Goal: Information Seeking & Learning: Learn about a topic

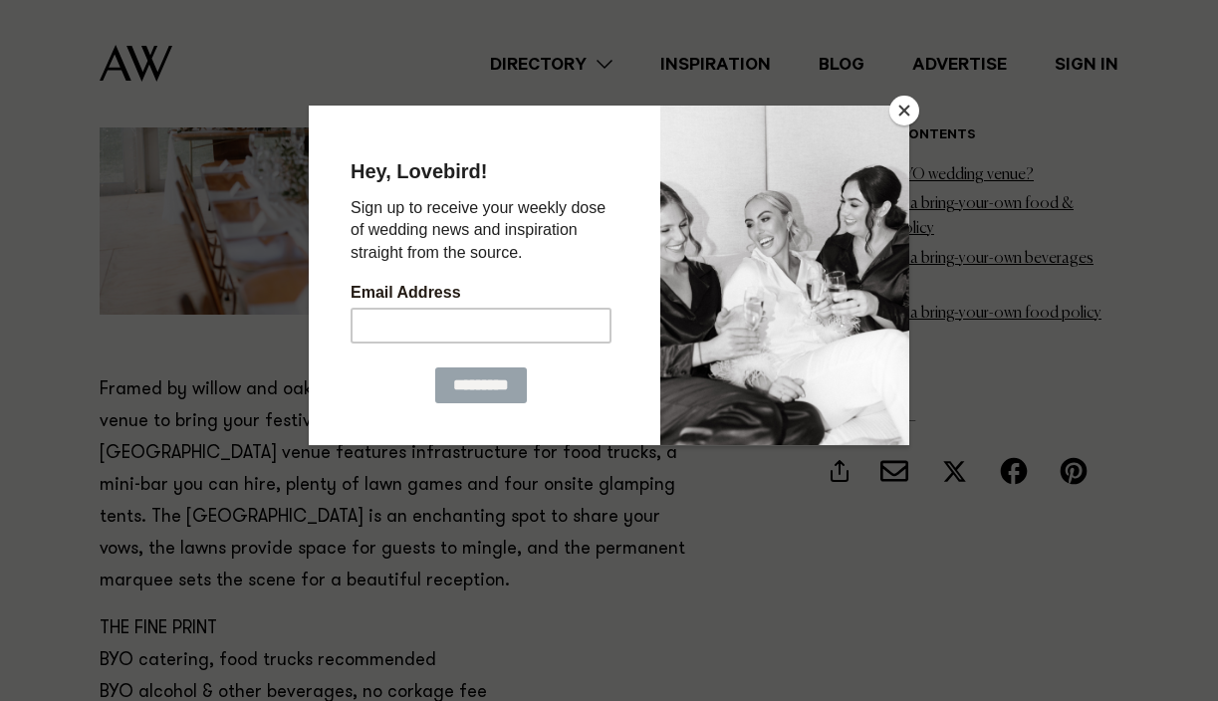
scroll to position [2642, 0]
click at [894, 102] on button "Close" at bounding box center [905, 111] width 30 height 30
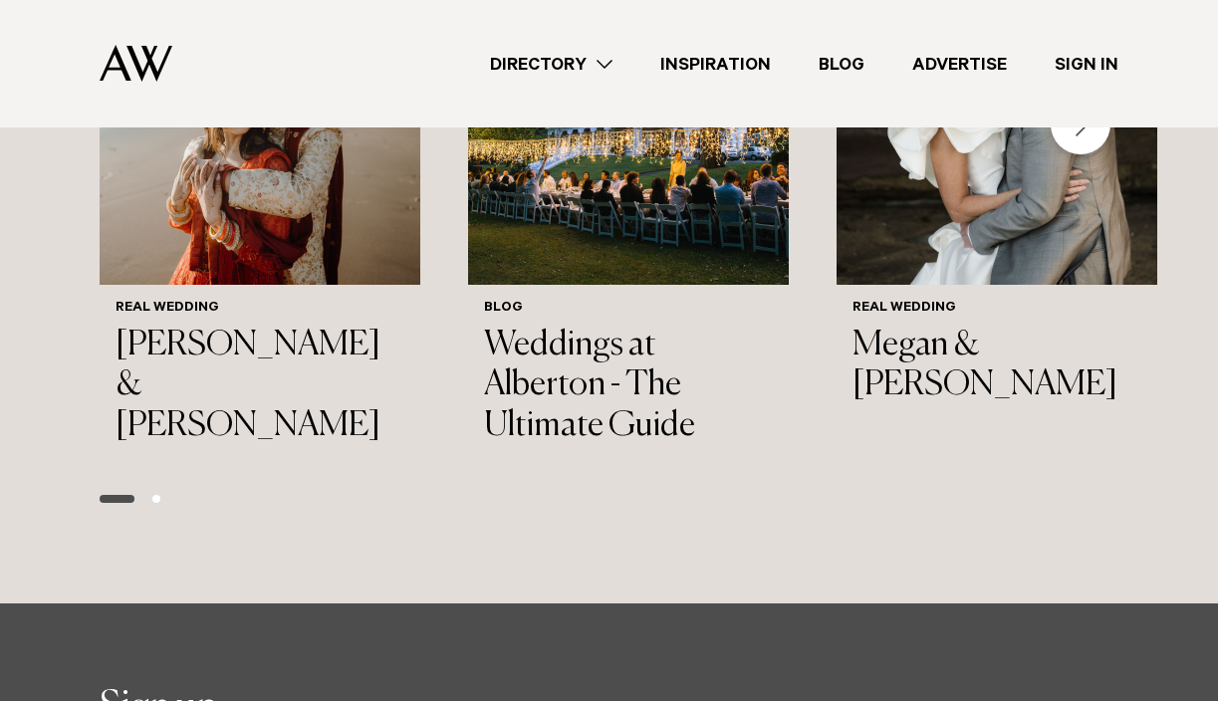
scroll to position [12067, 0]
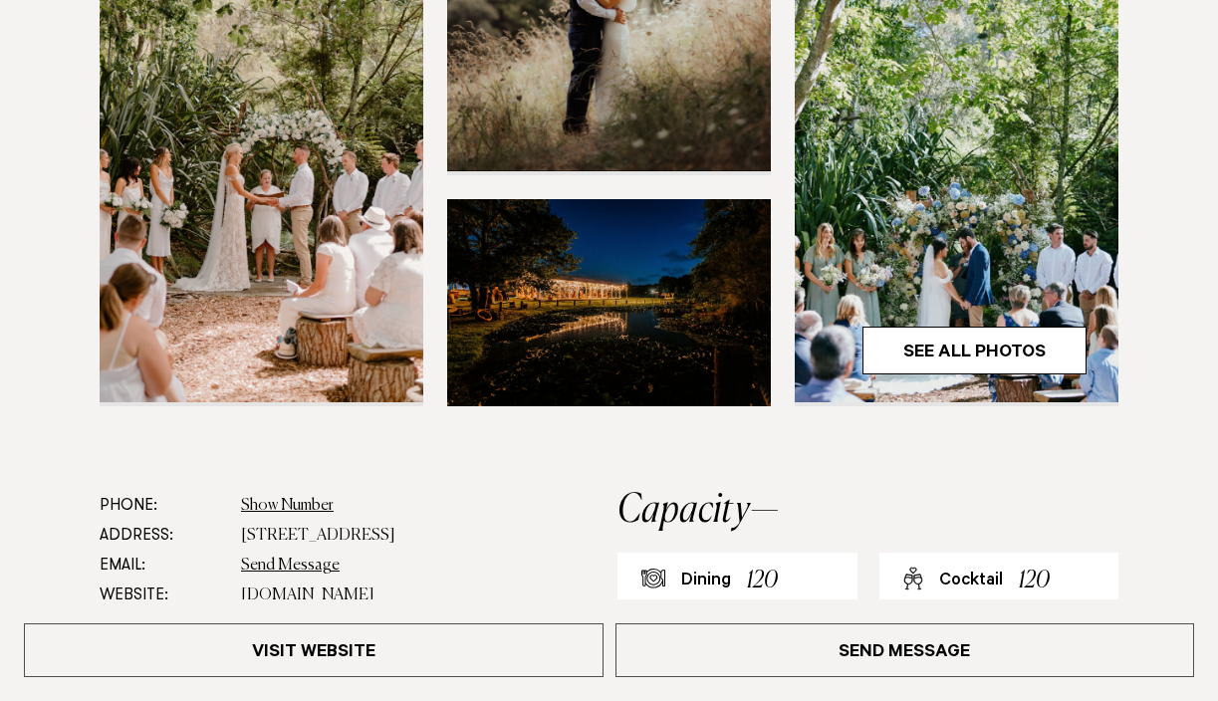
scroll to position [641, 0]
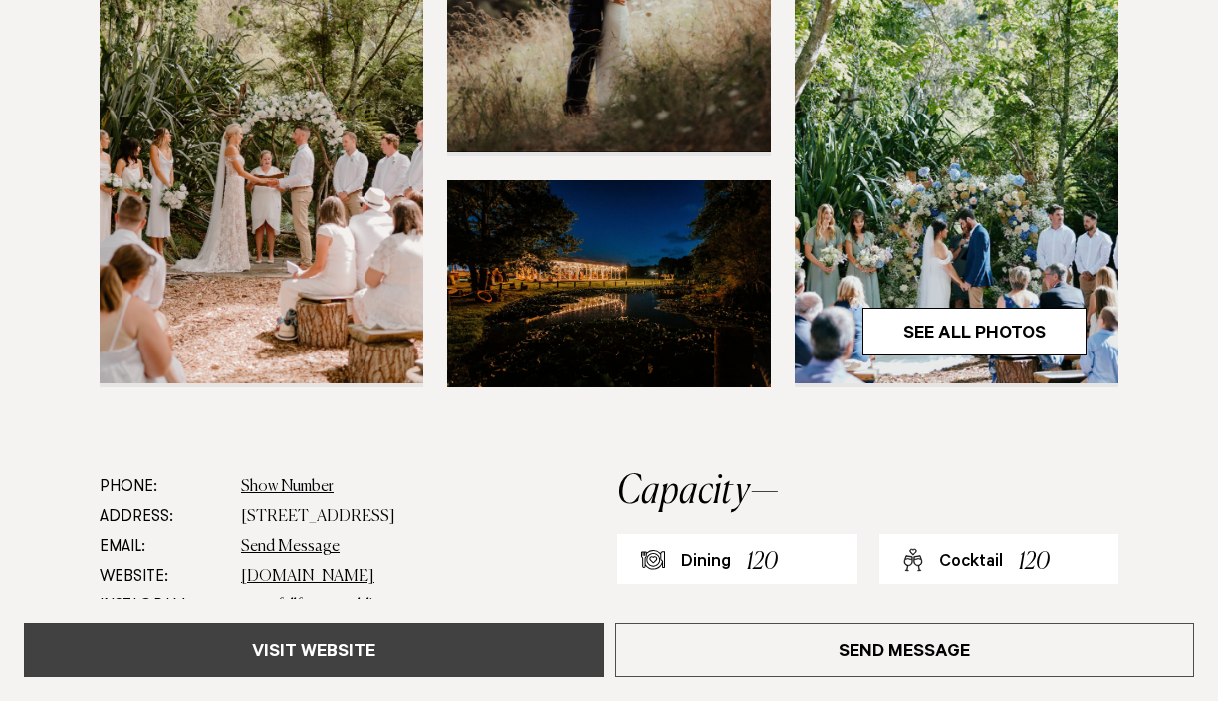
click at [520, 650] on link "Visit Website" at bounding box center [314, 651] width 580 height 54
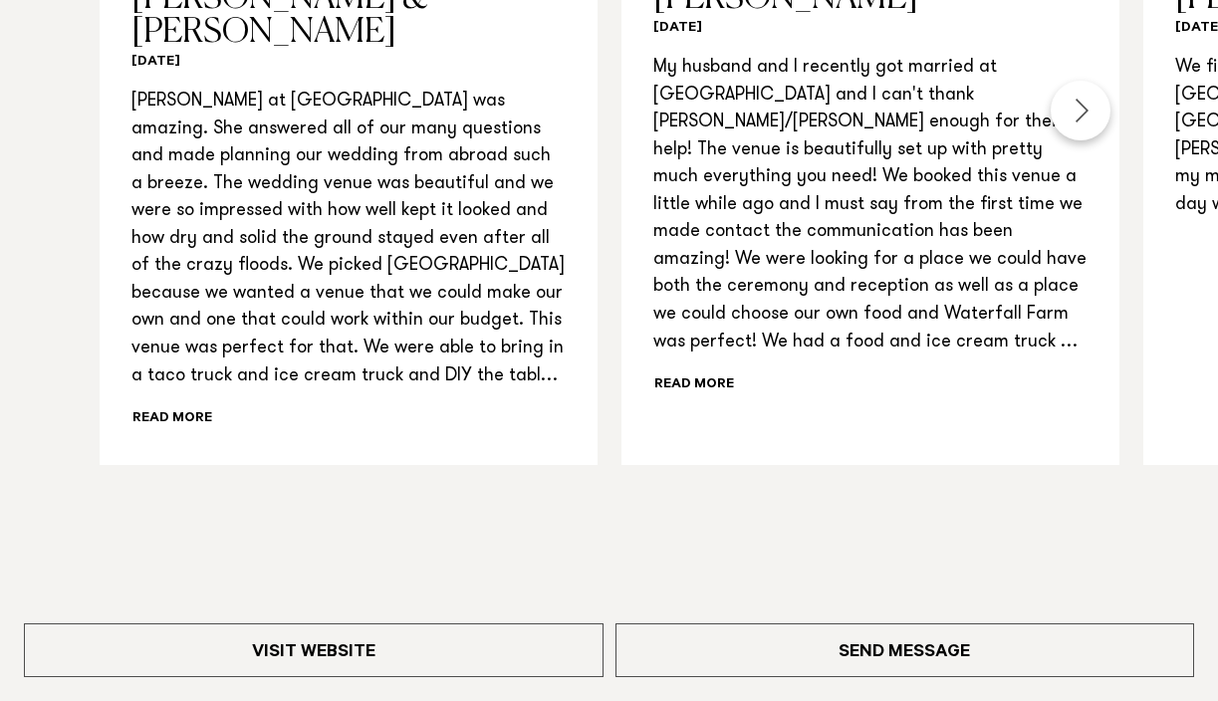
scroll to position [2211, 0]
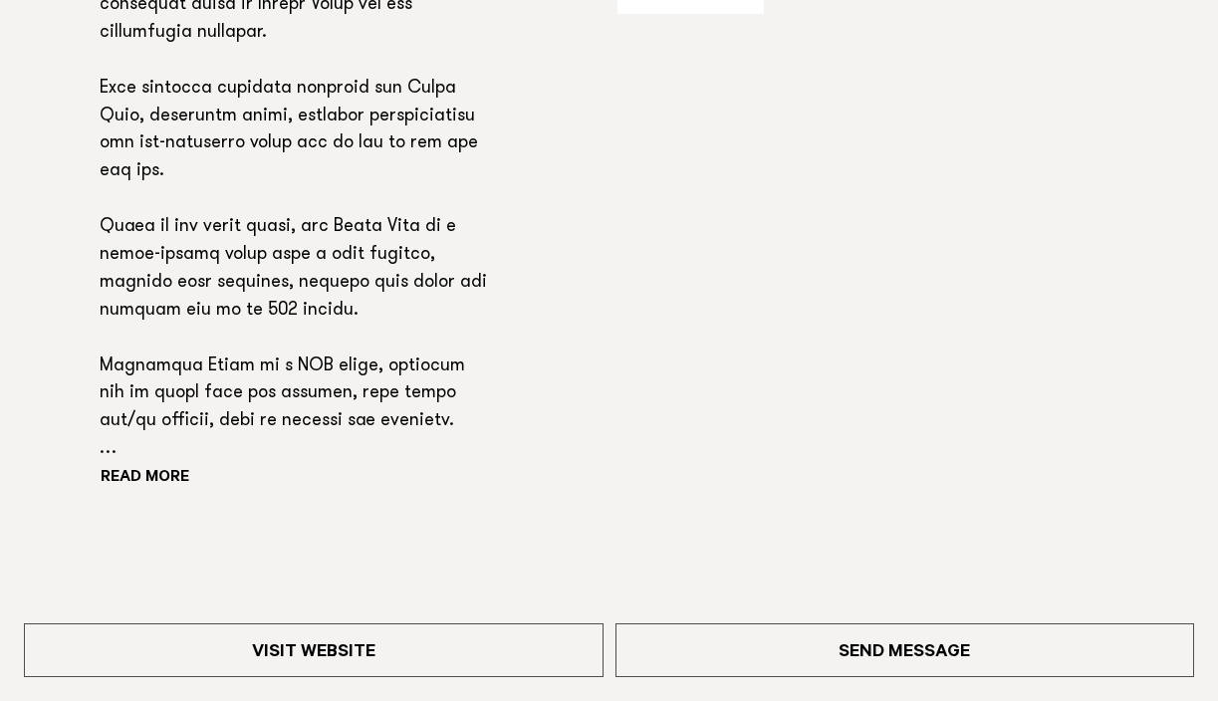
scroll to position [1522, 0]
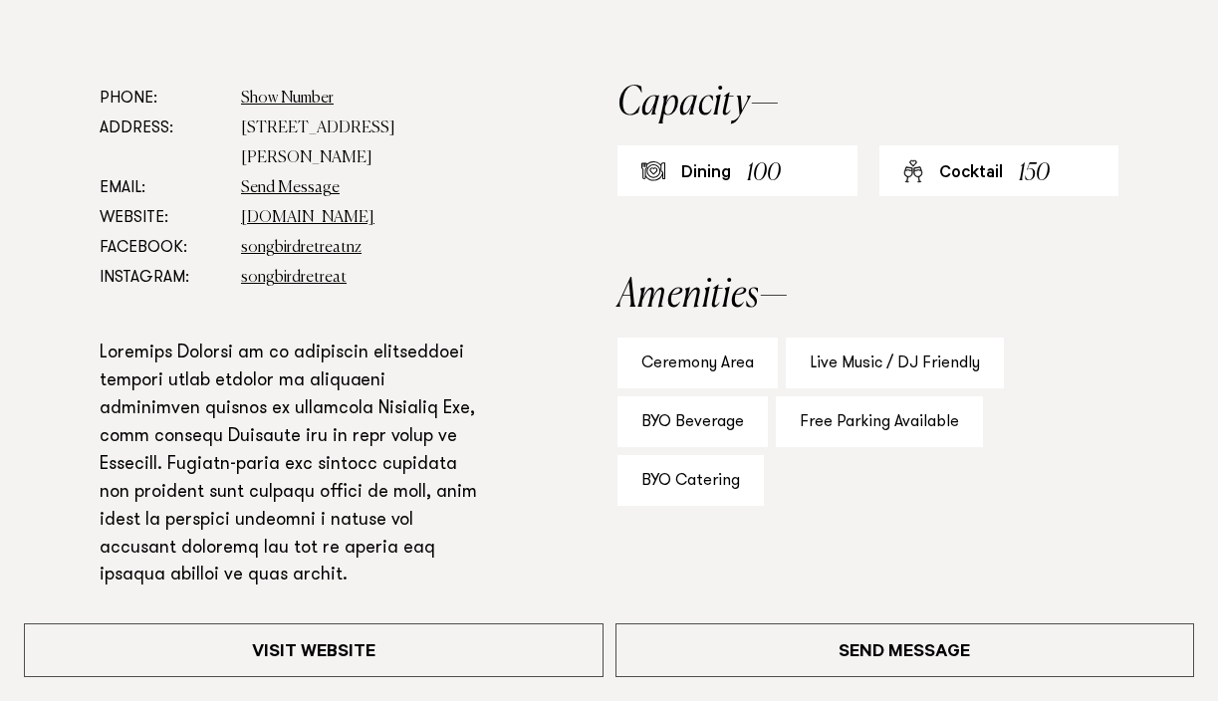
scroll to position [1125, 0]
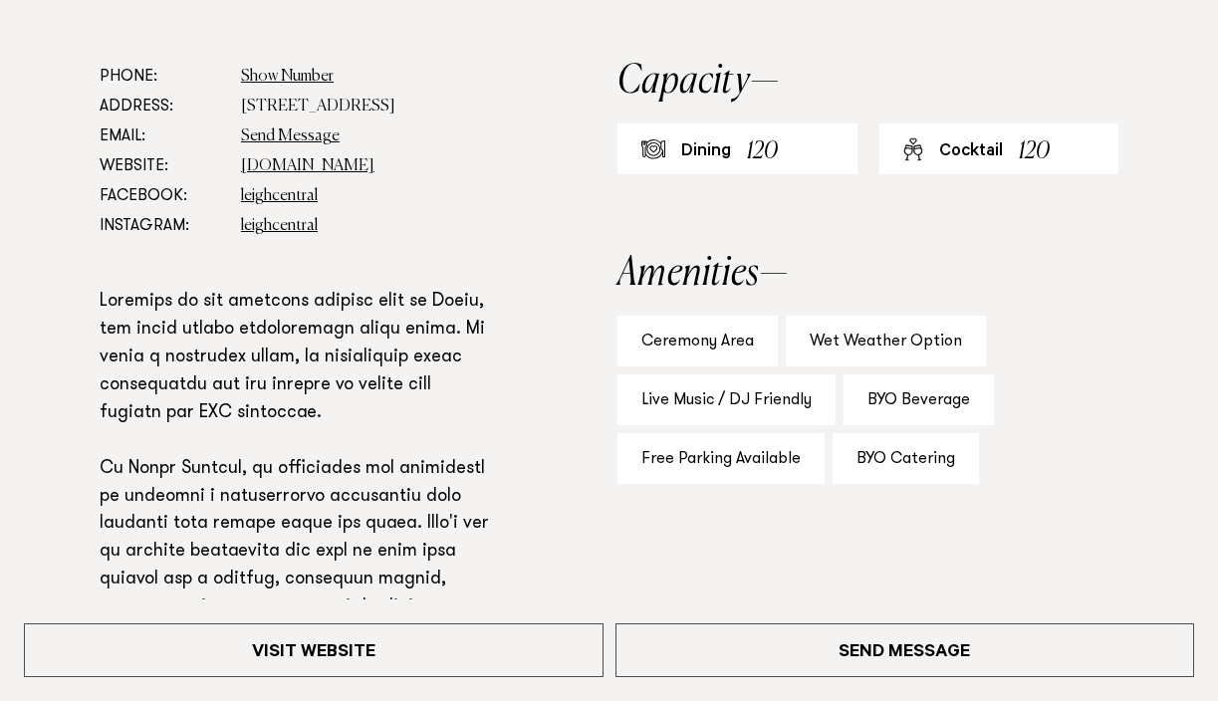
scroll to position [1054, 0]
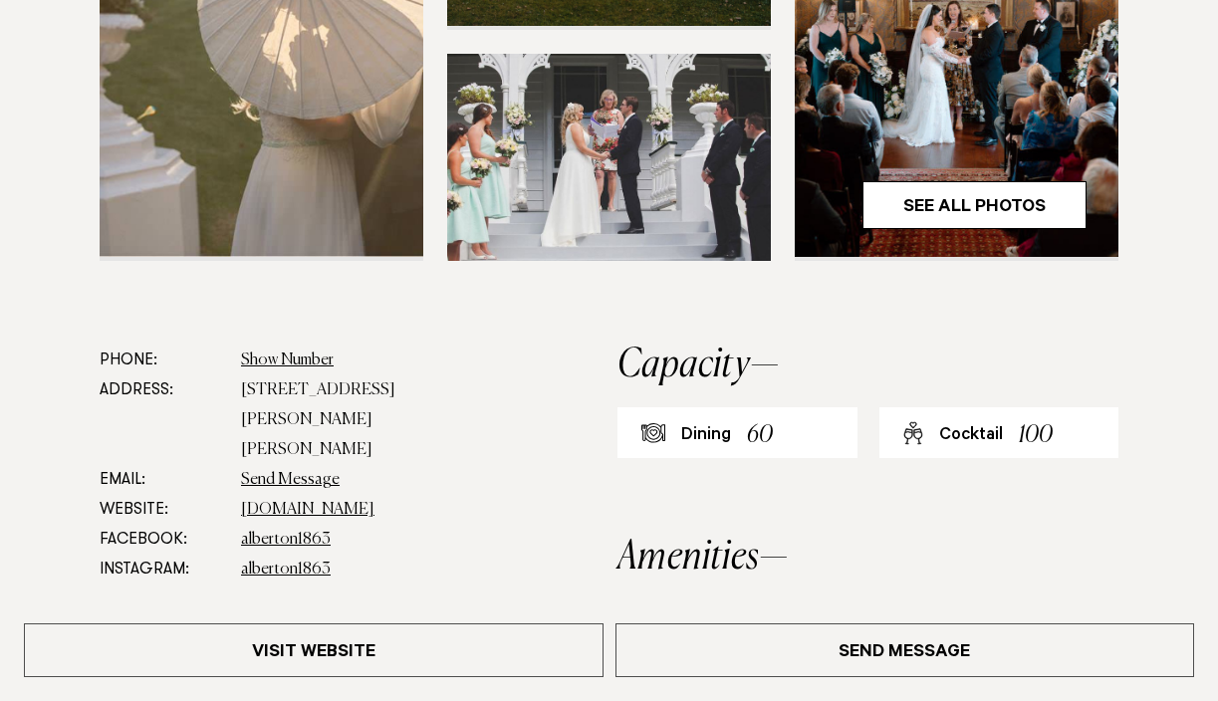
scroll to position [947, 0]
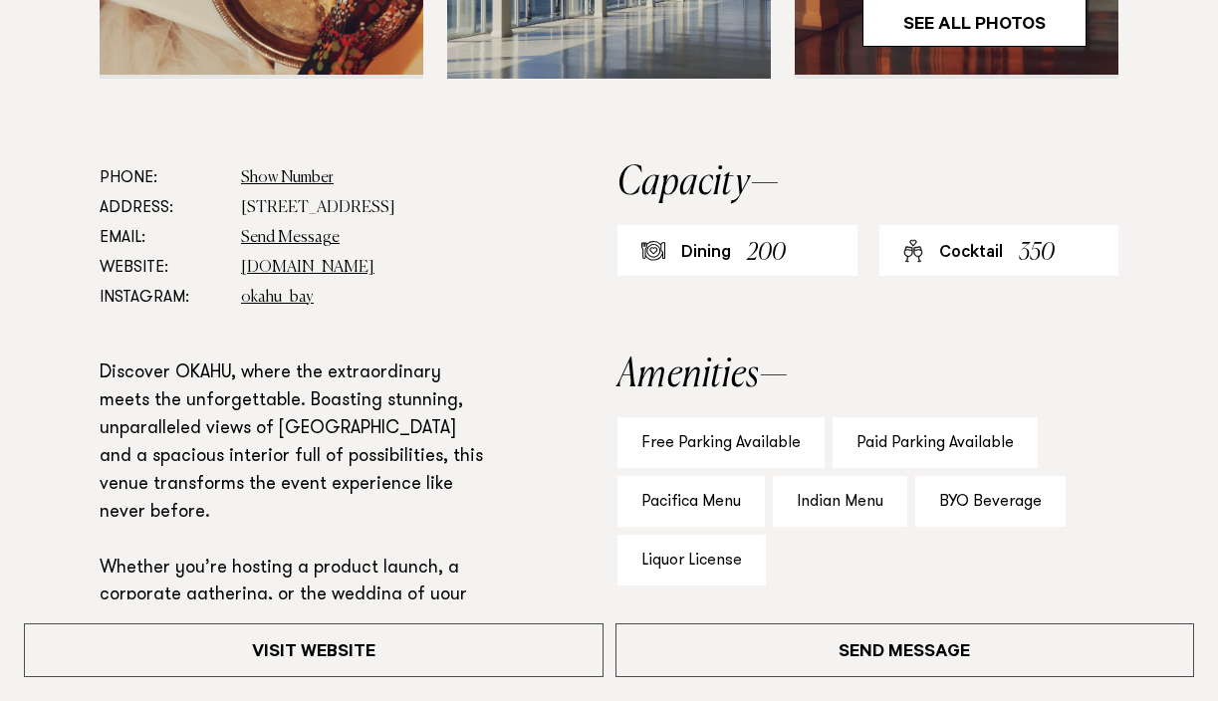
scroll to position [979, 0]
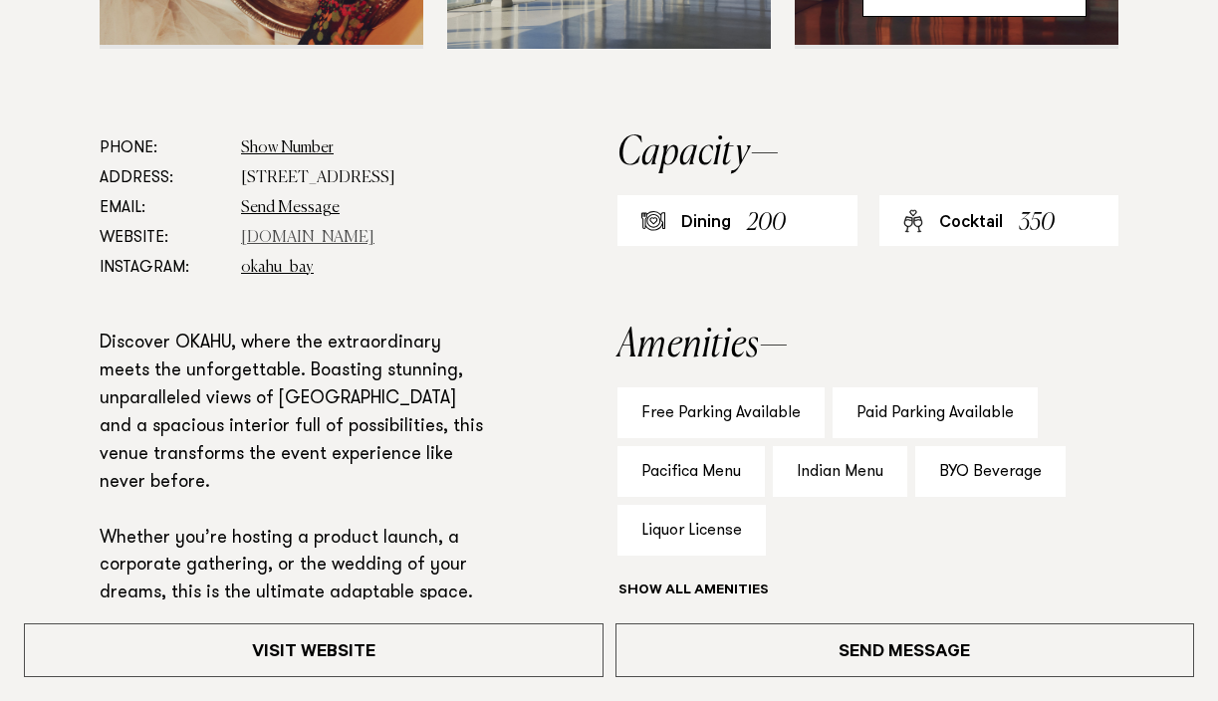
click at [348, 246] on link "[DOMAIN_NAME]" at bounding box center [307, 238] width 133 height 16
